Goal: Task Accomplishment & Management: Manage account settings

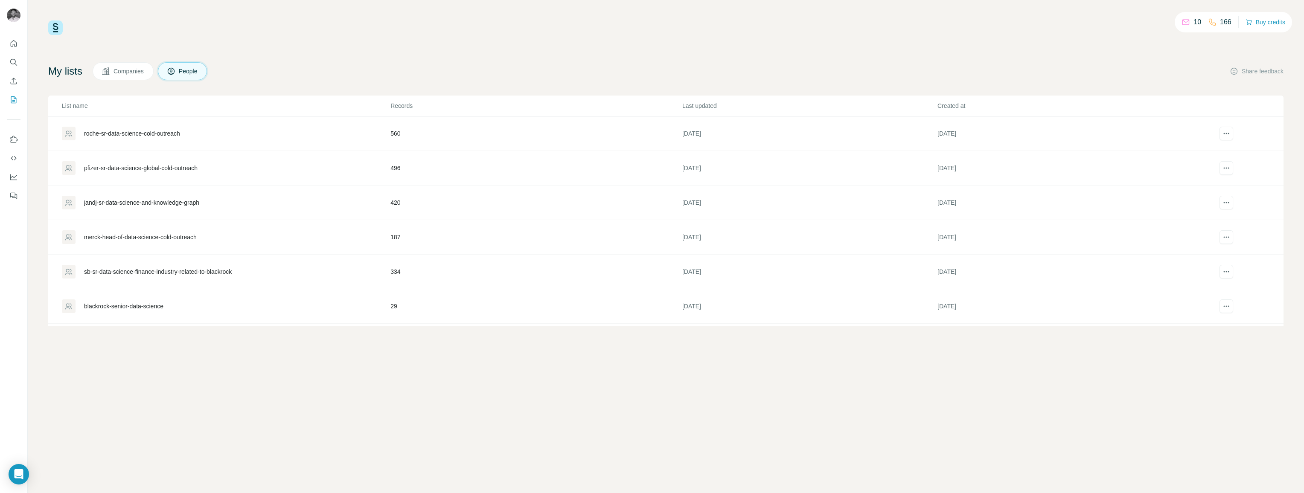
click at [280, 75] on div "My lists Companies People Share feedback" at bounding box center [665, 71] width 1235 height 18
click at [164, 236] on div "merck-head-of-data-science-cold-outreach" at bounding box center [140, 237] width 113 height 9
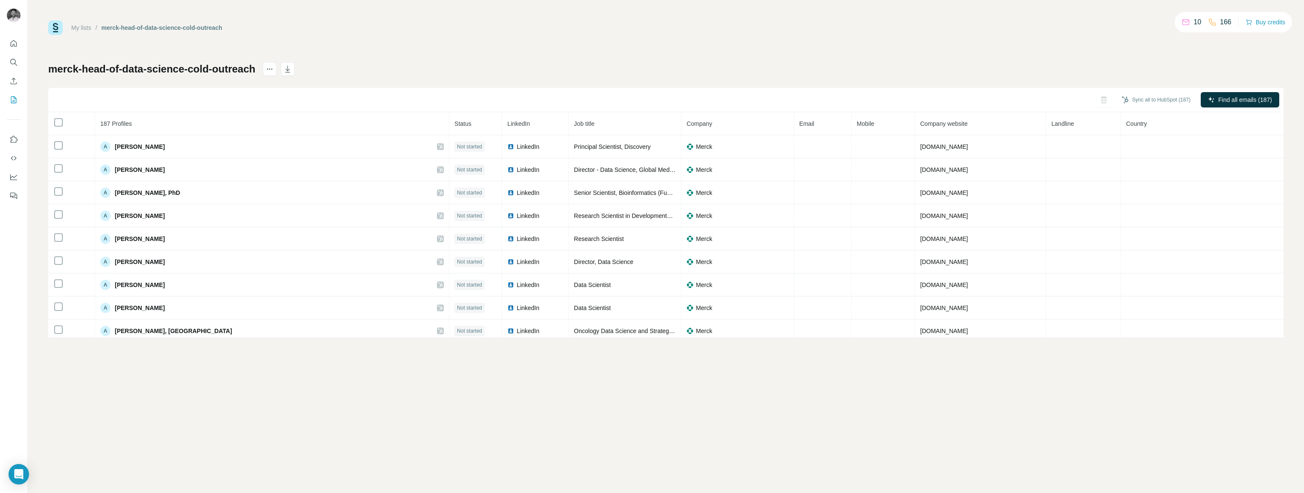
click at [408, 61] on div "My lists / merck-head-of-data-science-cold-outreach 10 166 Buy credits merck-he…" at bounding box center [665, 178] width 1235 height 317
click at [152, 69] on h1 "merck-head-of-data-science-cold-outreach" at bounding box center [151, 69] width 207 height 14
click at [189, 66] on h1 "merck-head-of-data-science-cold-outreach" at bounding box center [151, 69] width 207 height 14
click at [87, 27] on link "My lists" at bounding box center [81, 27] width 20 height 7
